Goal: Information Seeking & Learning: Find specific fact

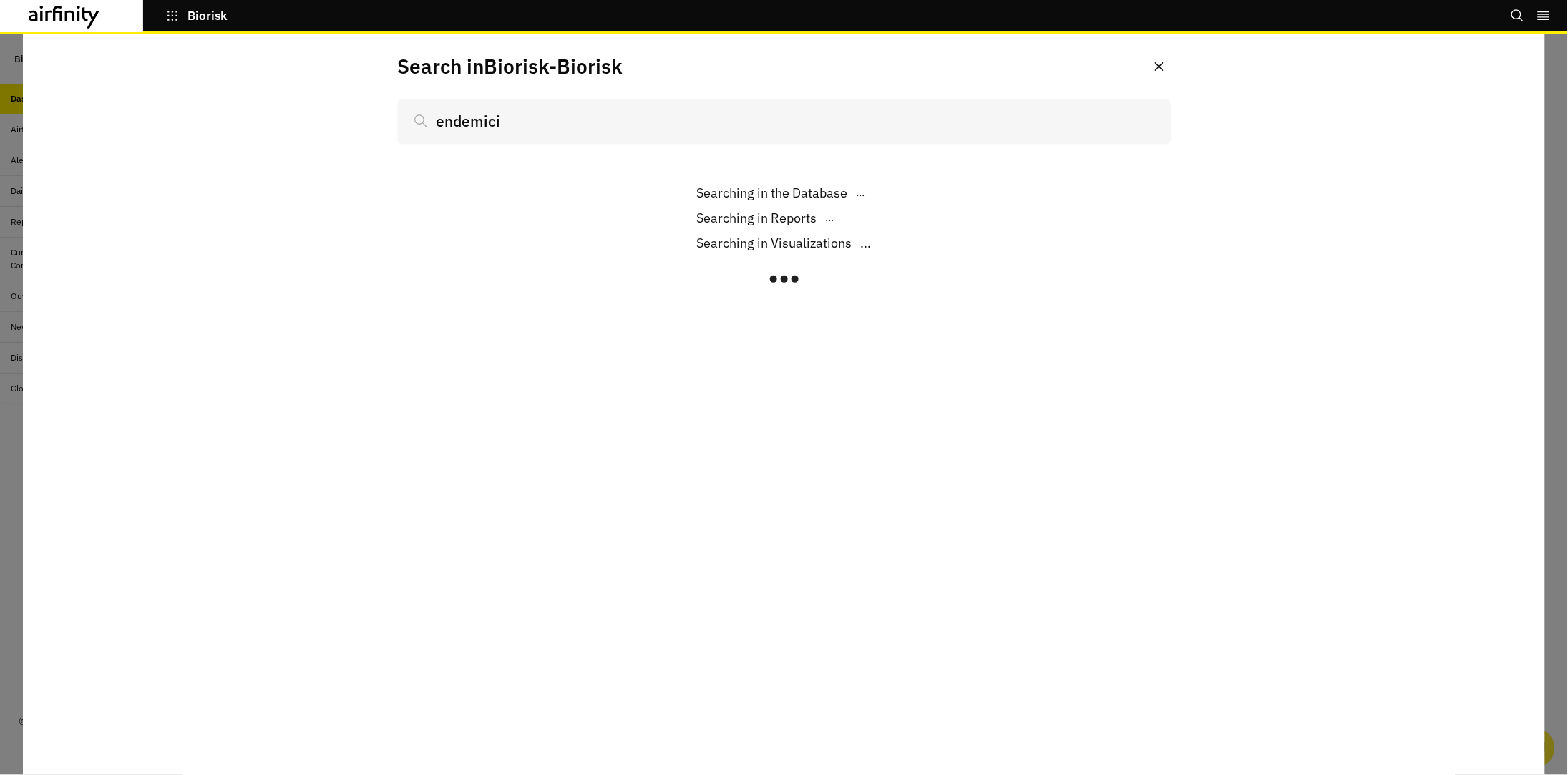
type input "endemicit"
